Goal: Task Accomplishment & Management: Complete application form

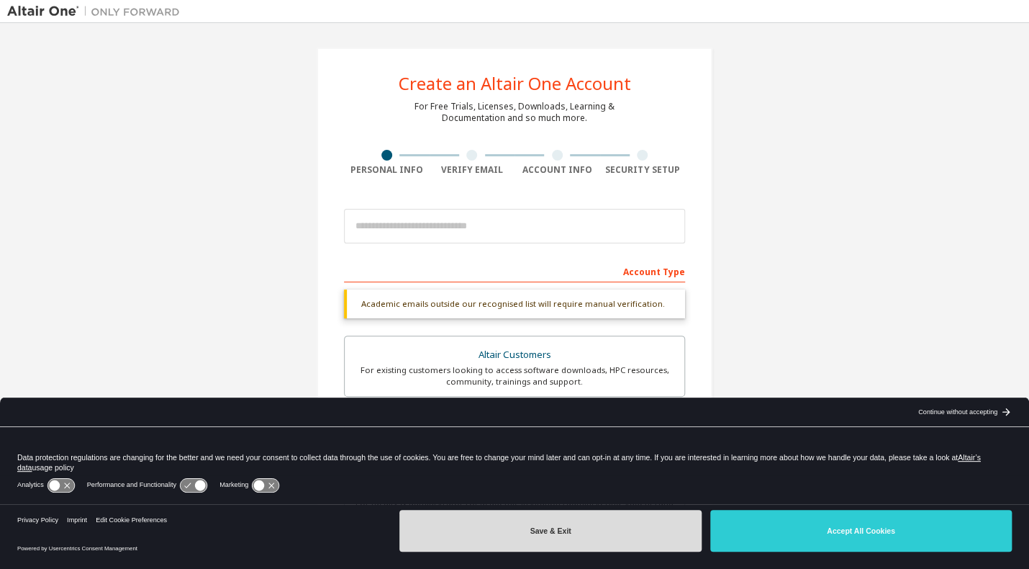
click at [638, 536] on button "Save & Exit" at bounding box center [550, 531] width 302 height 42
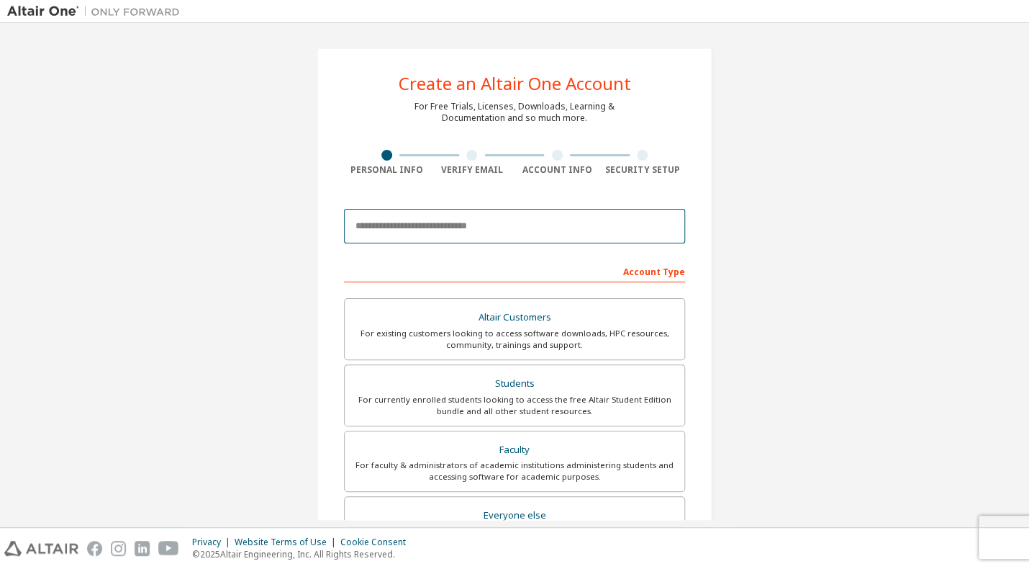
click at [497, 238] on input "email" at bounding box center [514, 226] width 341 height 35
type input "**********"
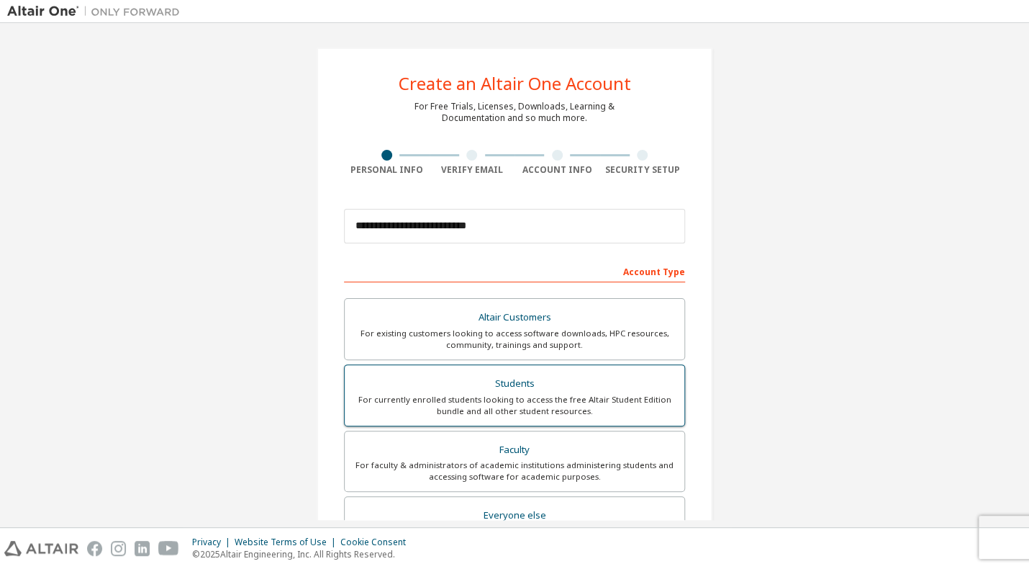
click at [469, 381] on div "Students" at bounding box center [514, 384] width 322 height 20
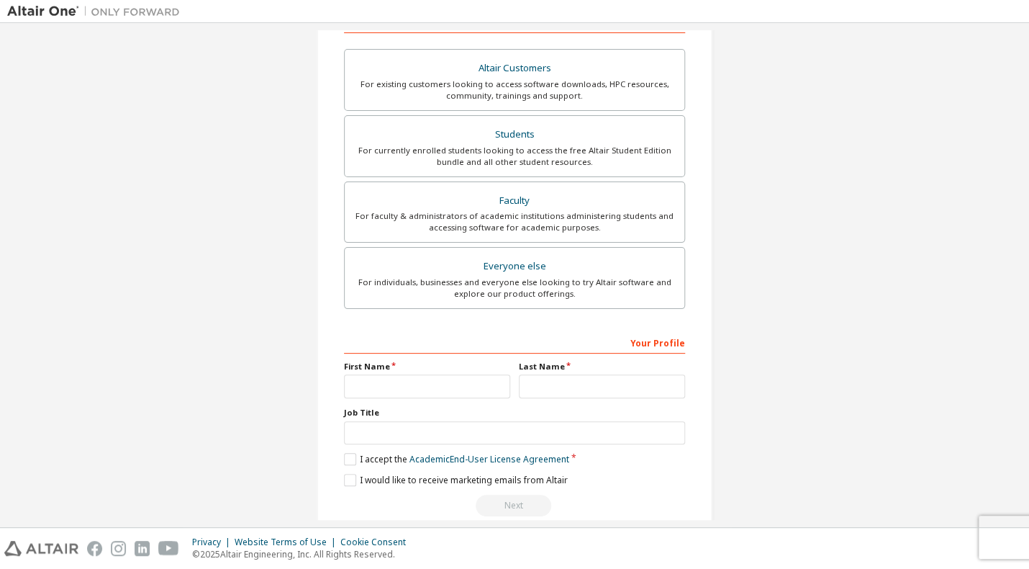
scroll to position [269, 0]
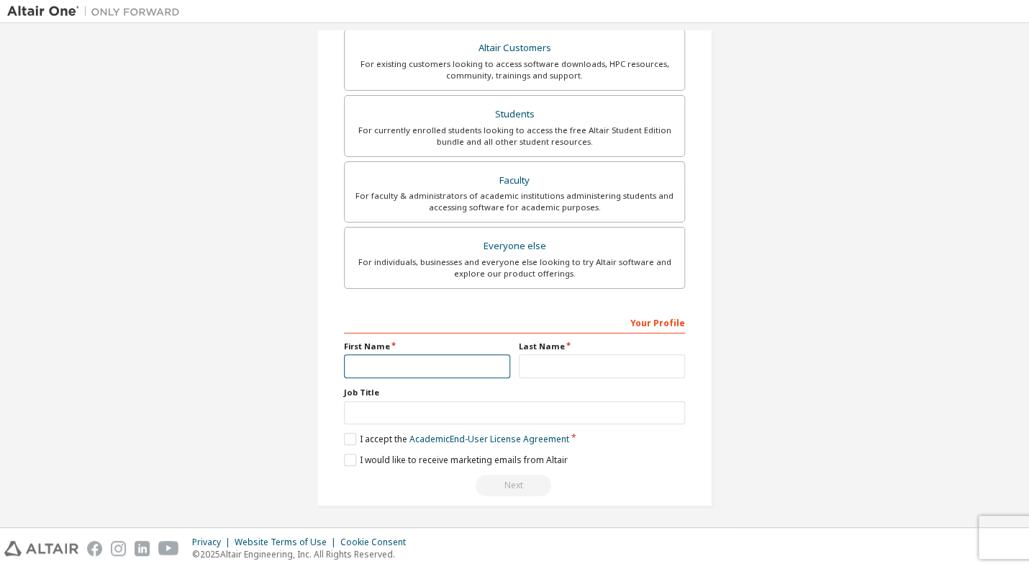
click at [460, 357] on input "text" at bounding box center [427, 366] width 166 height 24
type input "*****"
click at [569, 354] on input "text" at bounding box center [602, 366] width 166 height 24
type input "*"
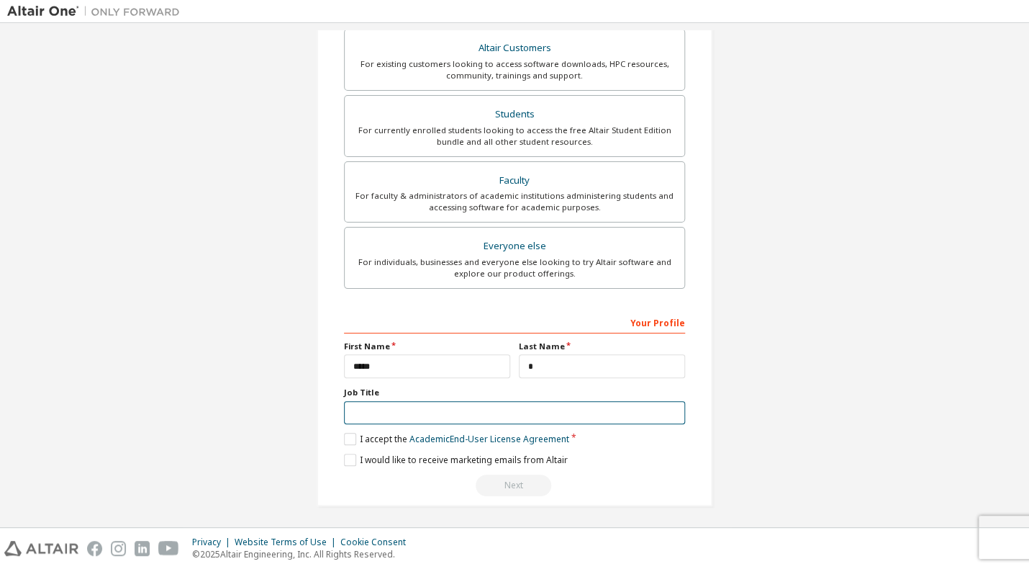
click at [512, 410] on input "text" at bounding box center [514, 413] width 341 height 24
type input "*********"
click at [382, 433] on label "I accept the Academic End-User License Agreement" at bounding box center [456, 439] width 225 height 12
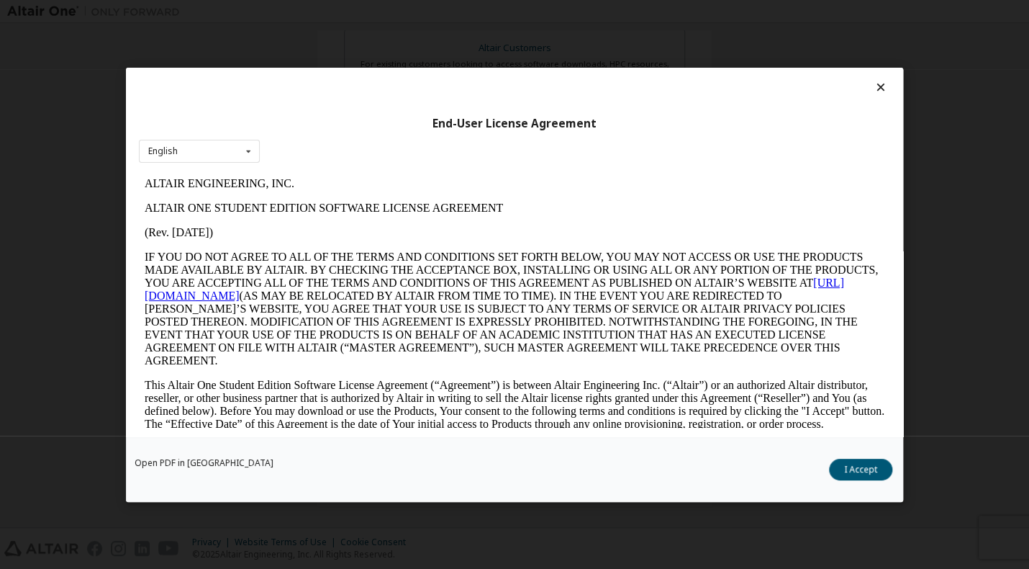
scroll to position [0, 0]
click at [840, 471] on button "I Accept" at bounding box center [860, 470] width 63 height 22
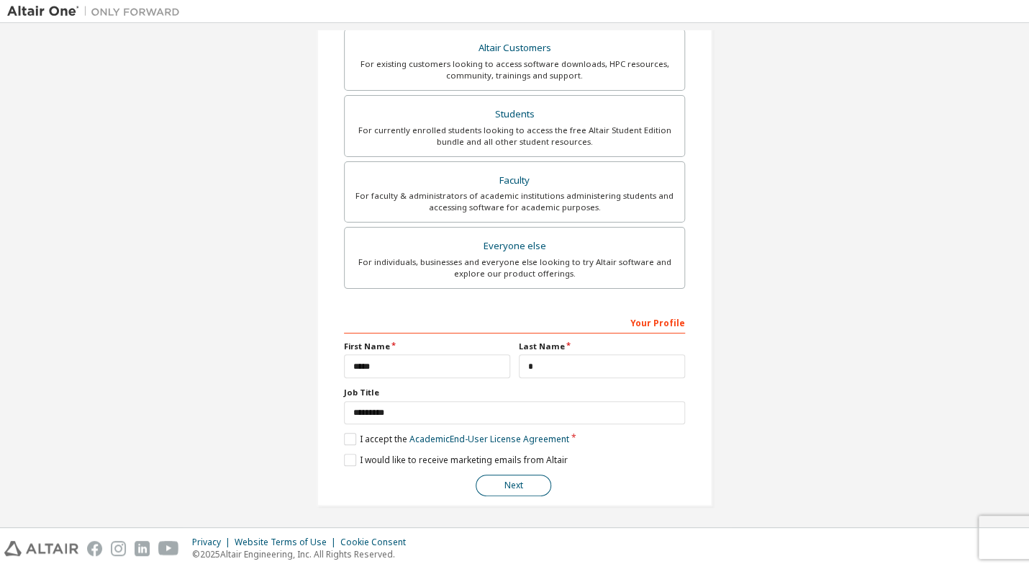
click at [507, 493] on button "Next" at bounding box center [514, 485] width 76 height 22
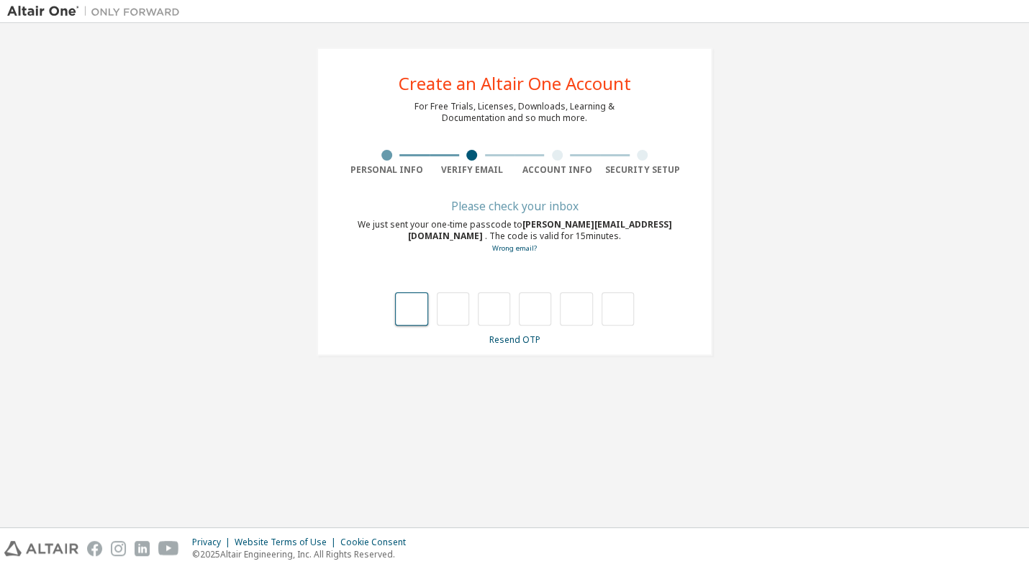
click at [420, 312] on input "text" at bounding box center [411, 308] width 32 height 33
type input "*"
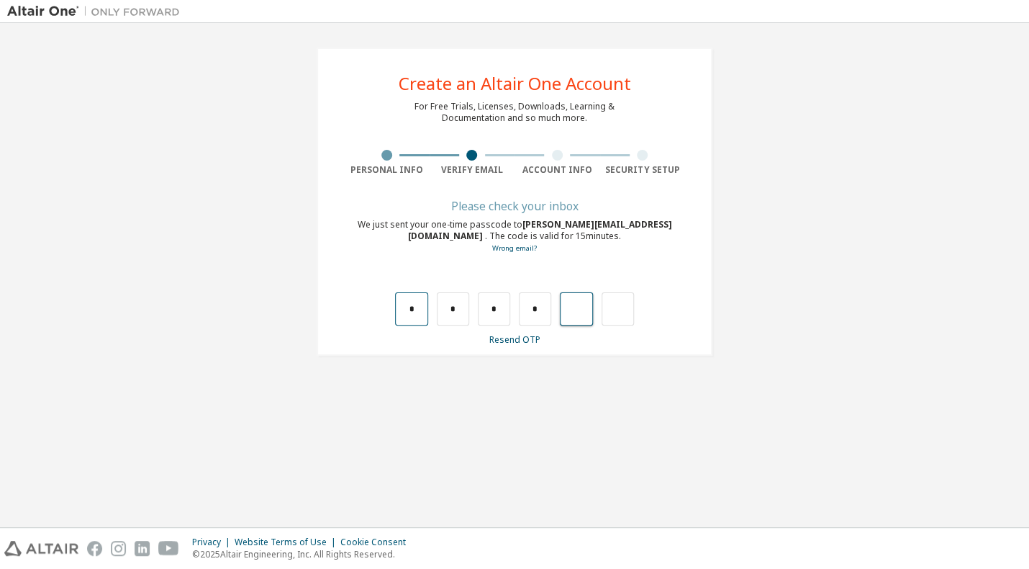
type input "*"
